Goal: Transaction & Acquisition: Subscribe to service/newsletter

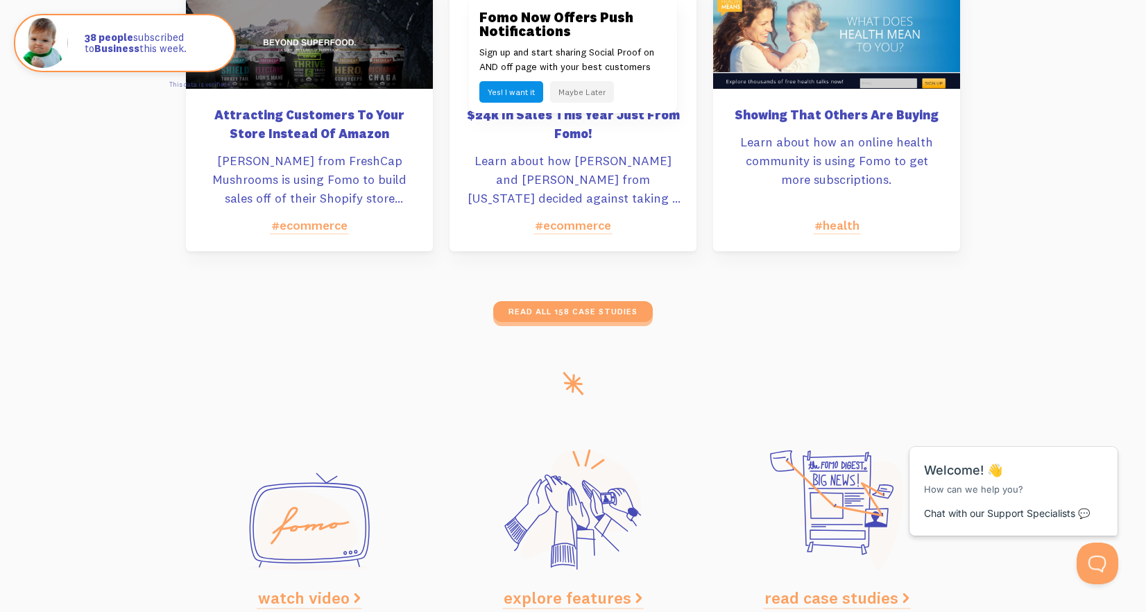
scroll to position [6968, 0]
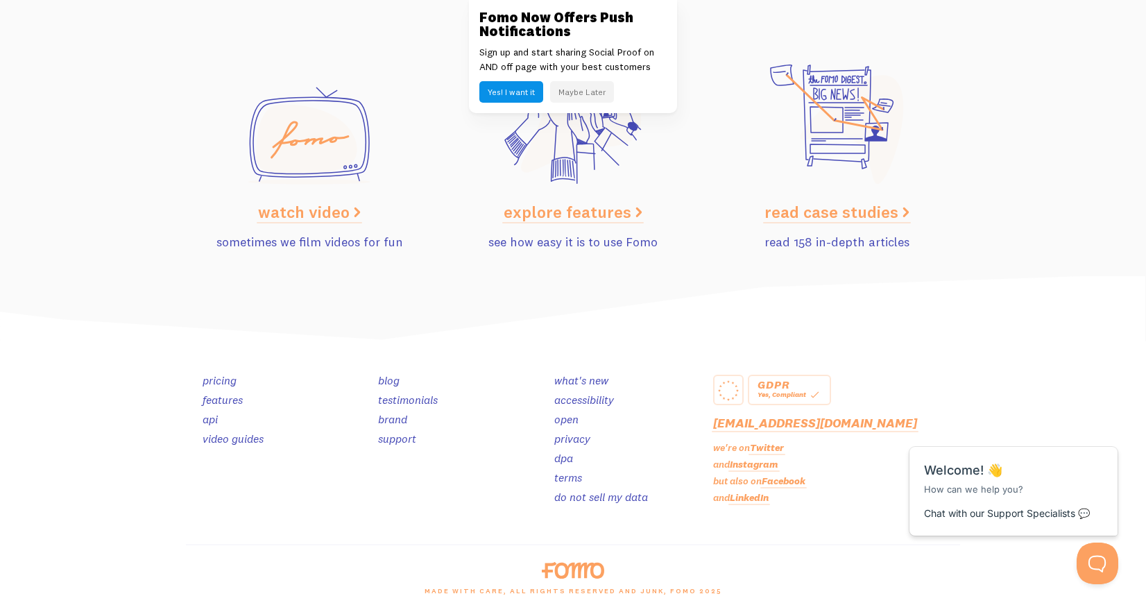
click at [212, 381] on link "pricing" at bounding box center [220, 380] width 34 height 14
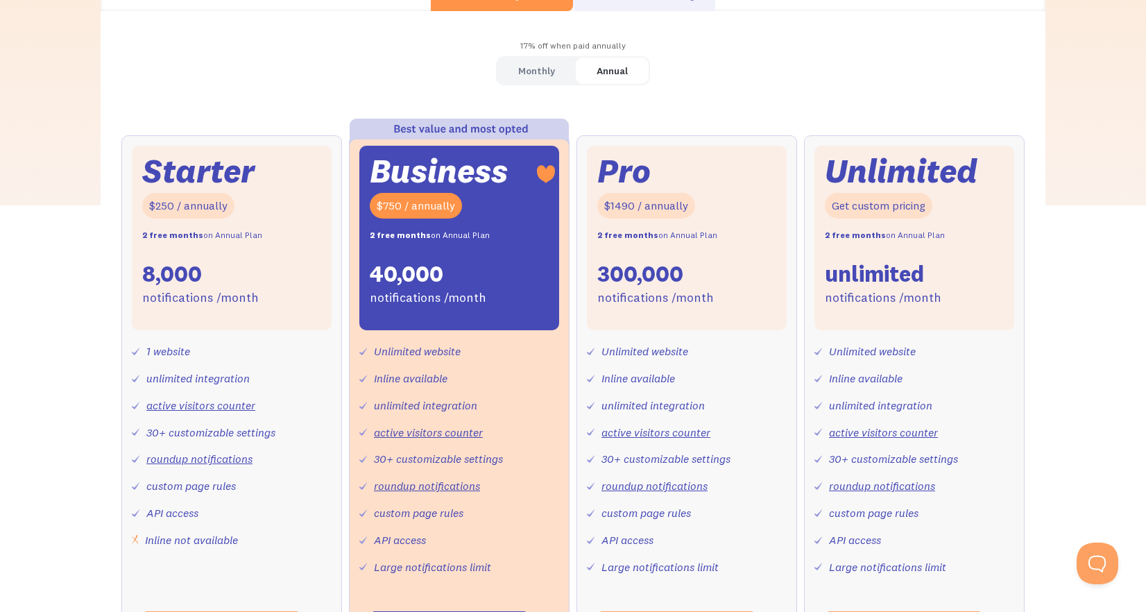
scroll to position [437, 0]
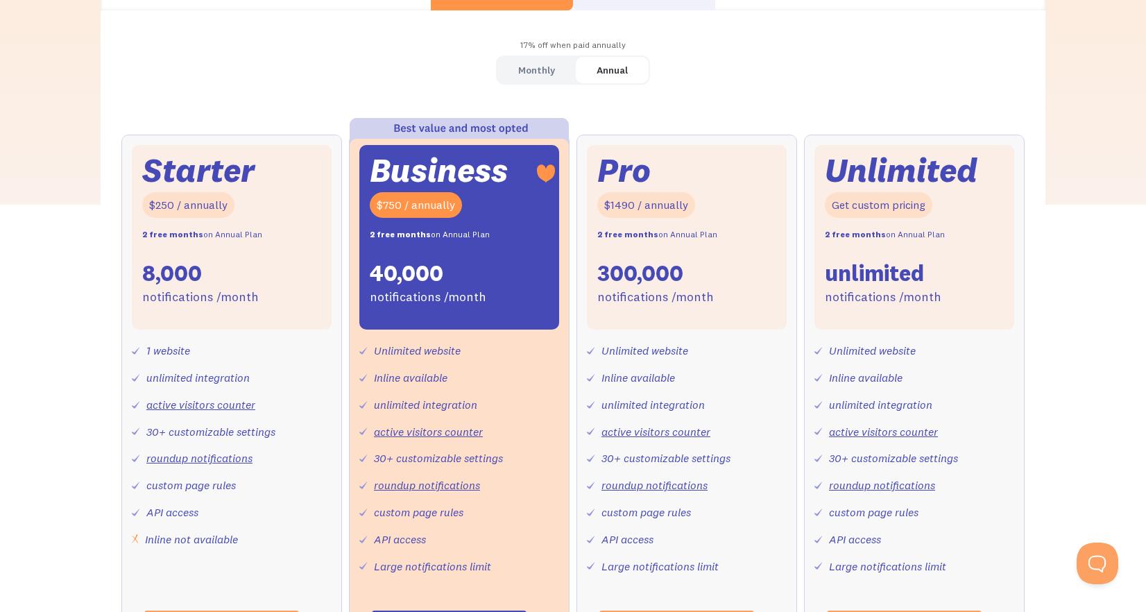
click at [284, 325] on div "Starter $250 / annually 2 free months on Annual Plan 8,000 notifications /month" at bounding box center [232, 237] width 200 height 184
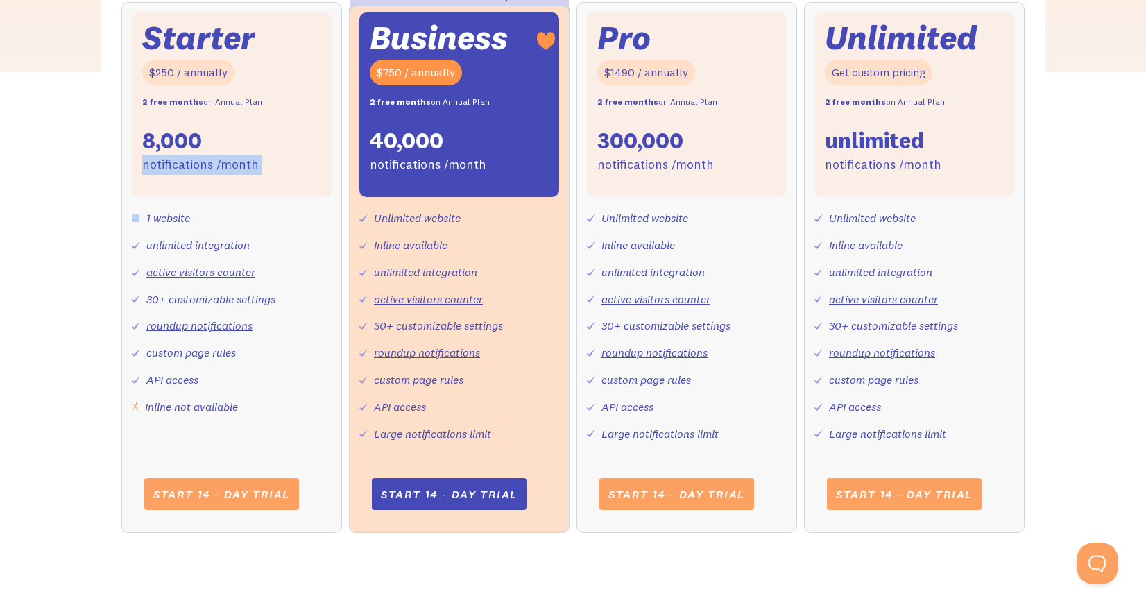
scroll to position [751, 0]
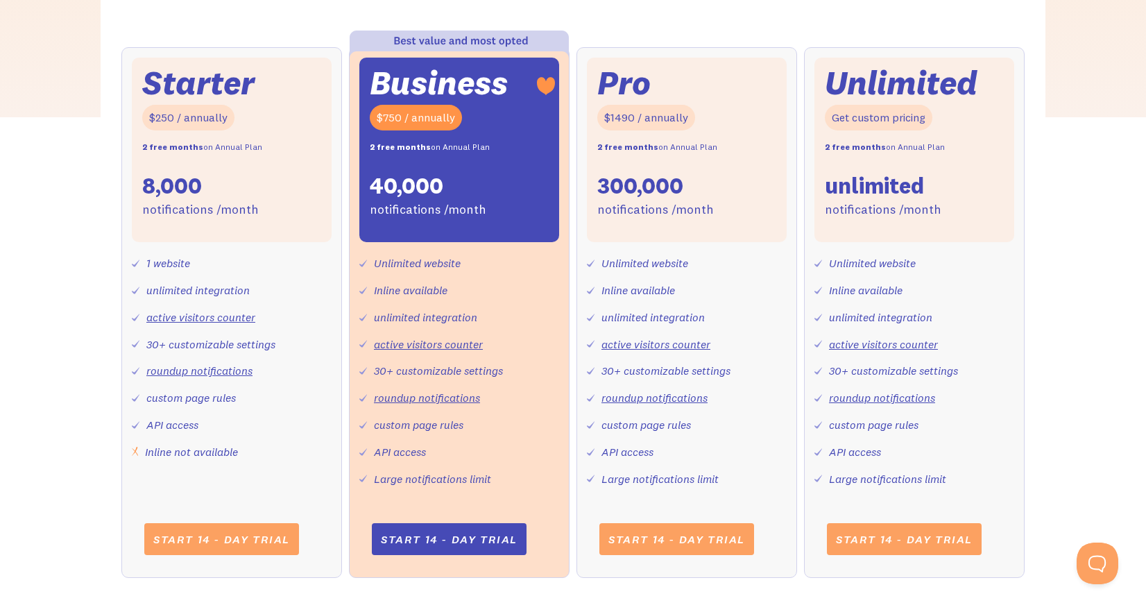
scroll to position [474, 0]
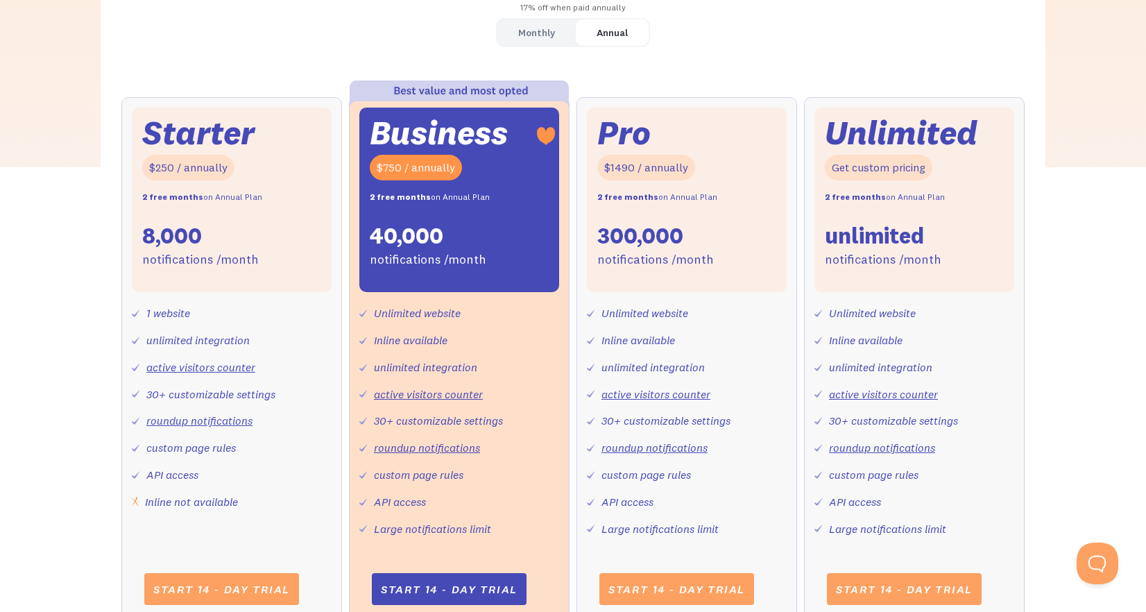
click at [326, 379] on div "1 website unlimited integration active visitors counter 30+ customizable settin…" at bounding box center [232, 401] width 200 height 219
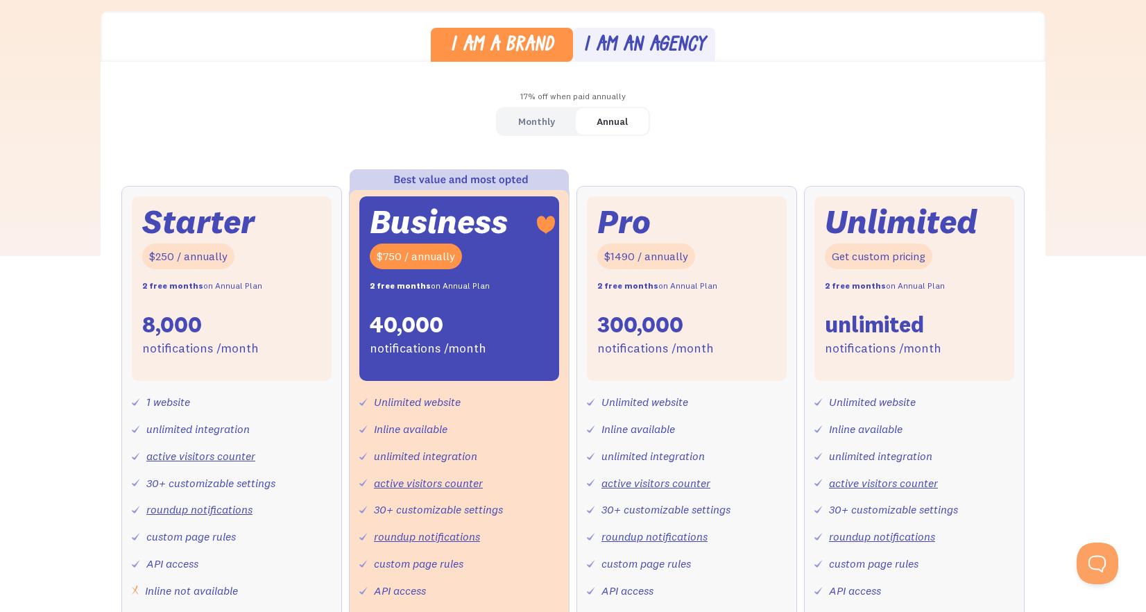
scroll to position [221, 0]
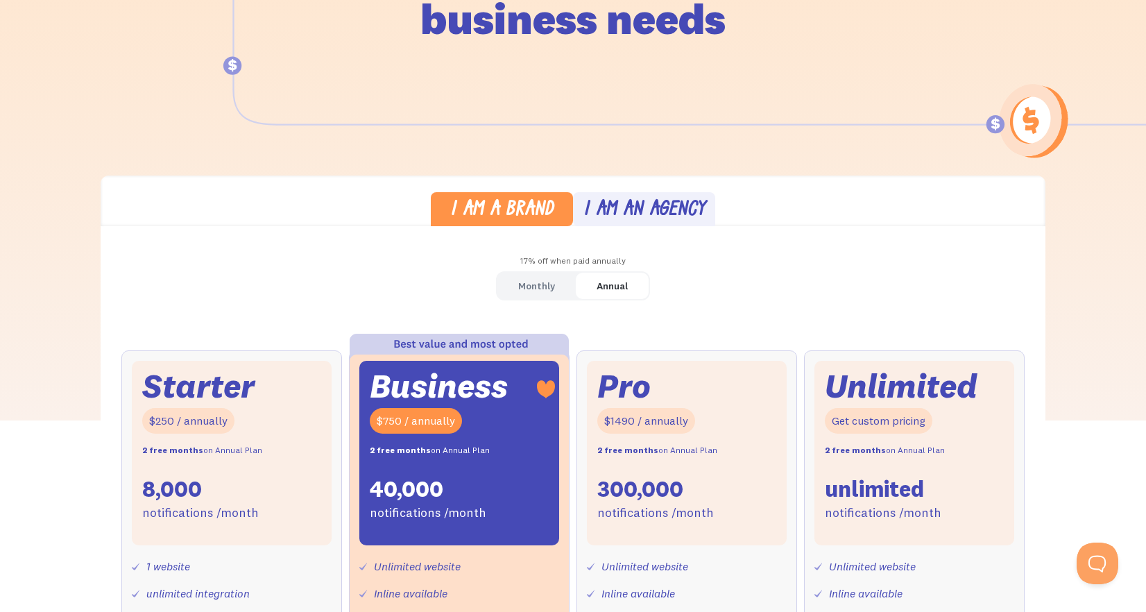
click at [543, 291] on div "Monthly" at bounding box center [536, 286] width 37 height 20
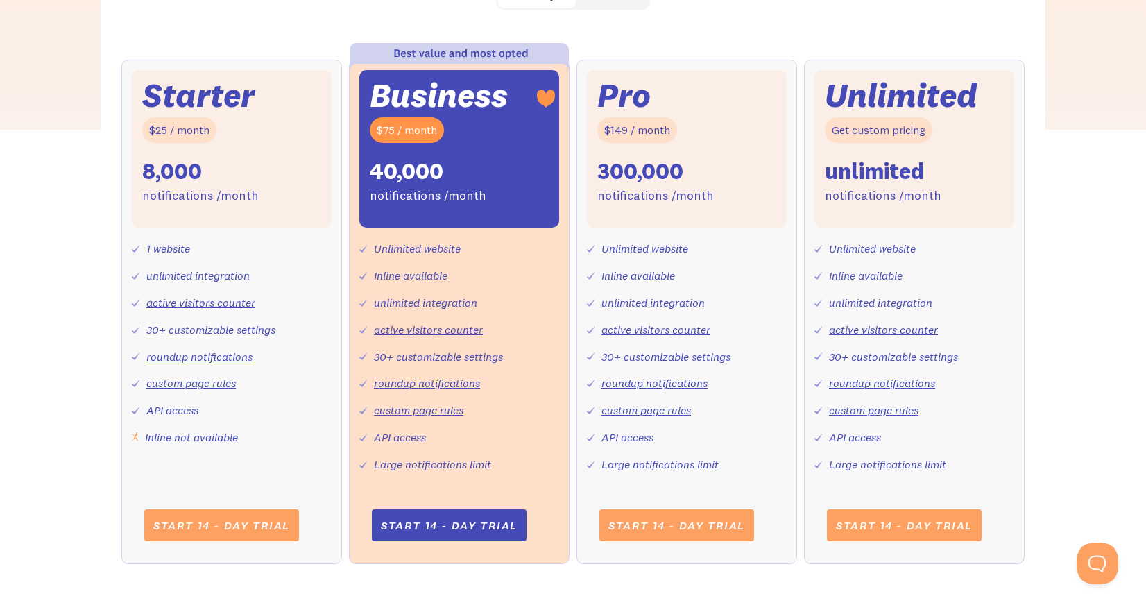
scroll to position [0, 0]
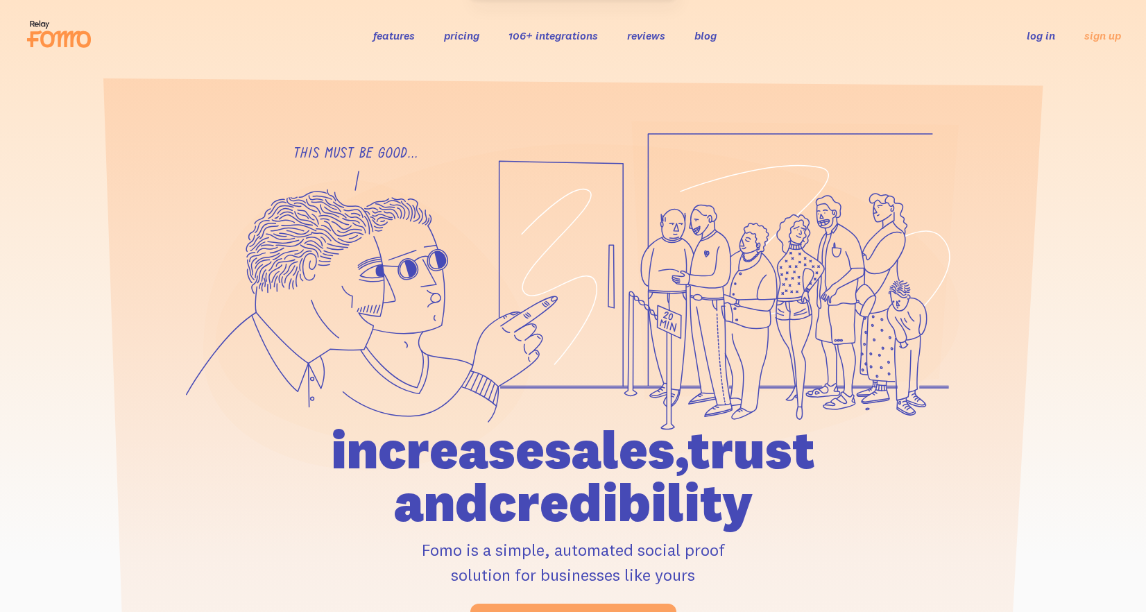
click at [445, 35] on link "pricing" at bounding box center [461, 35] width 35 height 14
